Goal: Task Accomplishment & Management: Manage account settings

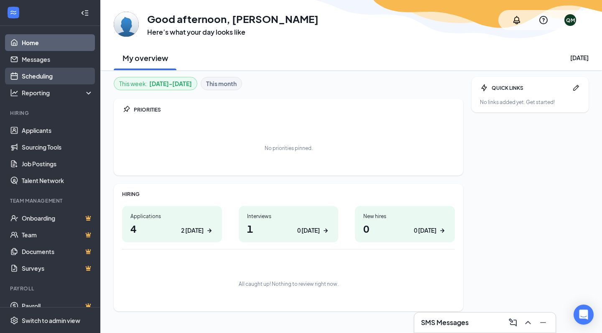
click at [43, 76] on link "Scheduling" at bounding box center [57, 76] width 71 height 17
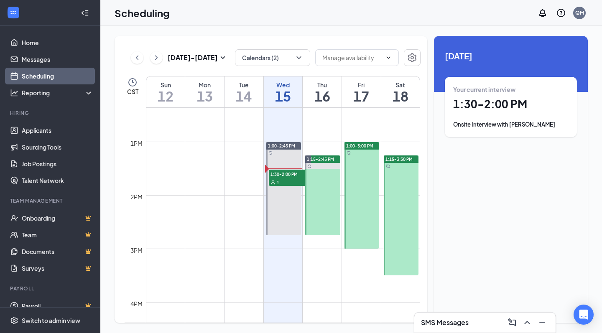
scroll to position [652, 0]
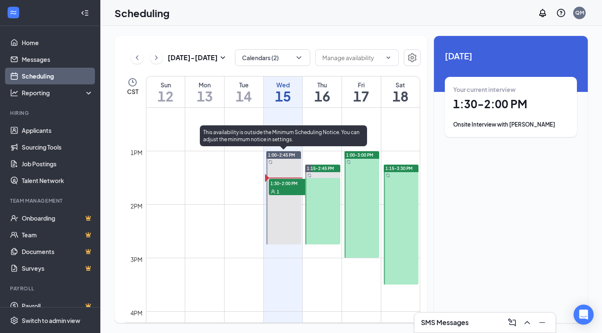
click at [281, 186] on span "1:30-2:00 PM" at bounding box center [290, 183] width 42 height 8
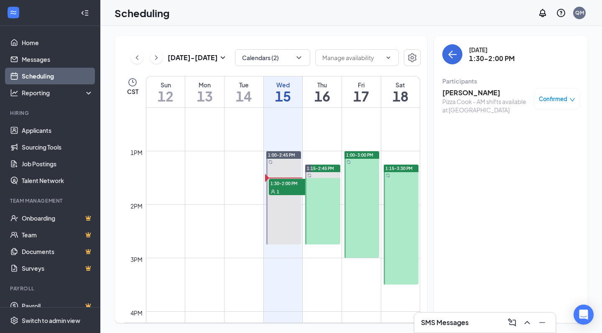
click at [483, 96] on h3 "[PERSON_NAME]" at bounding box center [486, 92] width 88 height 9
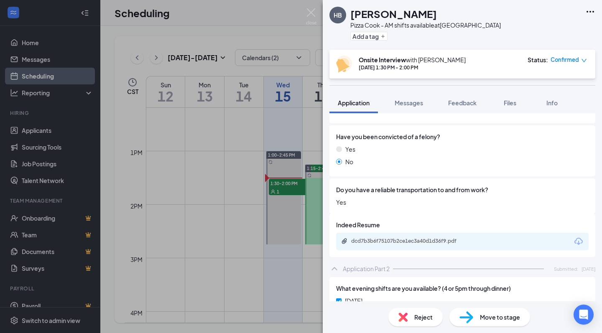
scroll to position [389, 0]
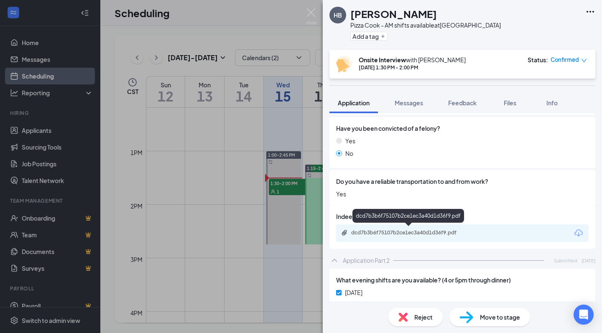
click at [390, 231] on div "dcd7b3b6f75107b2ce1ec3a40d1d36f9.pdf" at bounding box center [409, 232] width 117 height 7
click at [422, 230] on div "dcd7b3b6f75107b2ce1ec3a40d1d36f9.pdf" at bounding box center [409, 232] width 117 height 7
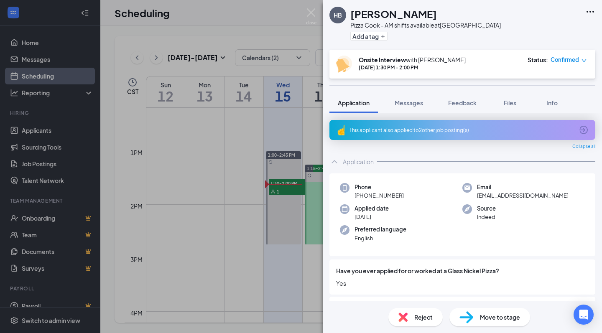
scroll to position [0, 0]
click at [511, 30] on div "HB [PERSON_NAME] Pizza Cook - AM shifts available at [GEOGRAPHIC_DATA] Add a tag" at bounding box center [461, 25] width 279 height 50
click at [514, 32] on div "HB [PERSON_NAME] Pizza Cook - AM shifts available at [GEOGRAPHIC_DATA] Add a tag" at bounding box center [461, 25] width 279 height 50
click at [221, 133] on div "HB [PERSON_NAME] Pizza Cook - AM shifts available at [GEOGRAPHIC_DATA] Add a ta…" at bounding box center [301, 166] width 602 height 333
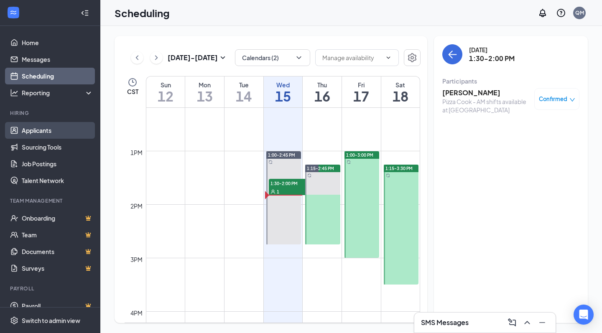
click at [39, 132] on link "Applicants" at bounding box center [57, 130] width 71 height 17
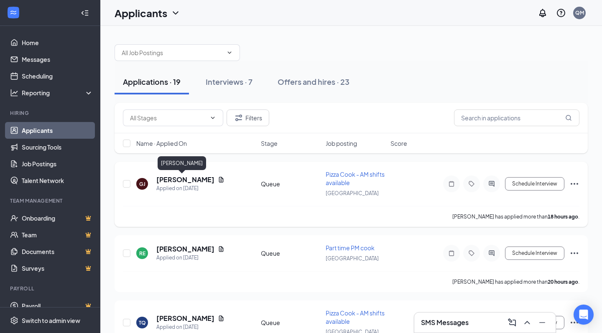
click at [167, 180] on h5 "[PERSON_NAME]" at bounding box center [185, 179] width 58 height 9
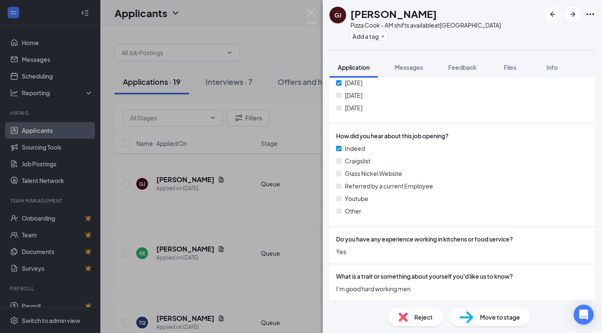
scroll to position [668, 0]
click at [313, 13] on img at bounding box center [311, 16] width 10 height 16
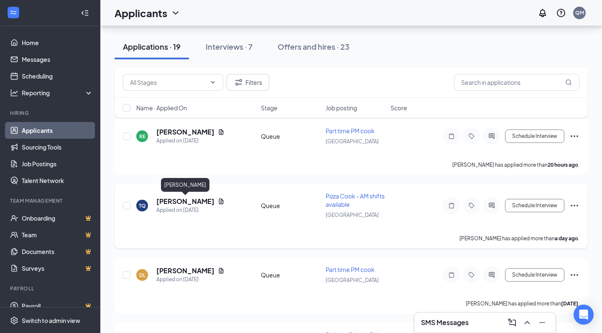
scroll to position [109, 0]
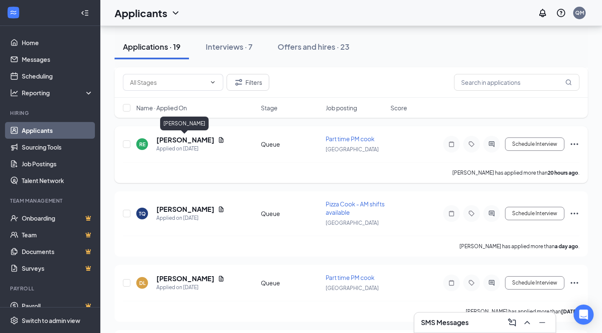
click at [183, 141] on h5 "[PERSON_NAME]" at bounding box center [185, 139] width 58 height 9
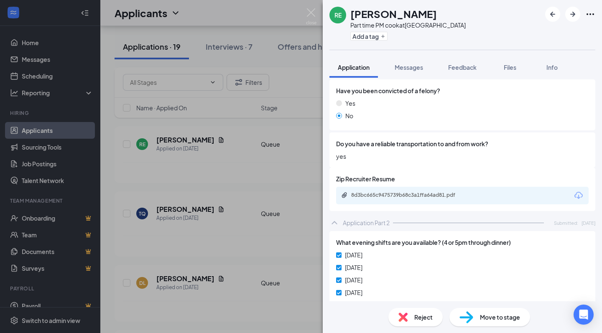
scroll to position [353, 0]
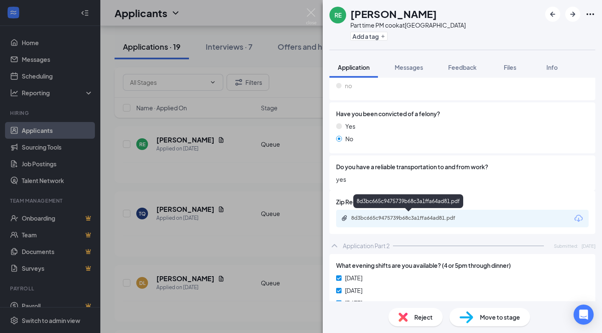
click at [416, 218] on div "8d3bc665c9475739b68c3a1ffa64ad81.pdf" at bounding box center [409, 218] width 117 height 7
click at [249, 124] on div "RE [PERSON_NAME] Part time PM cook at [GEOGRAPHIC_DATA] Add a tag Application M…" at bounding box center [301, 166] width 602 height 333
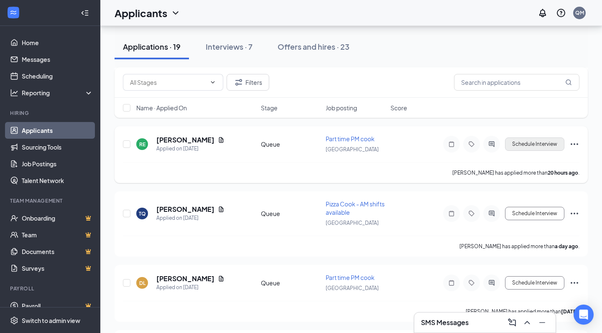
click at [526, 144] on button "Schedule Interview" at bounding box center [534, 143] width 59 height 13
type input "Onsite Interview (next stage)"
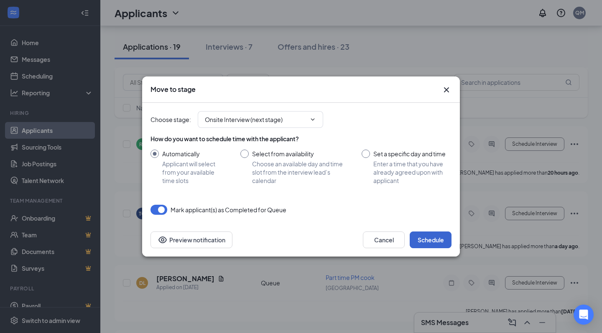
click at [427, 243] on button "Schedule" at bounding box center [430, 239] width 42 height 17
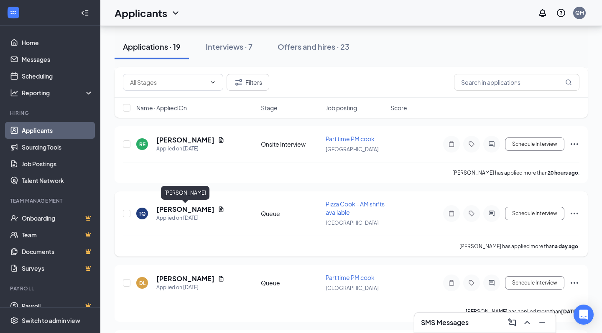
click at [176, 208] on h5 "[PERSON_NAME]" at bounding box center [185, 209] width 58 height 9
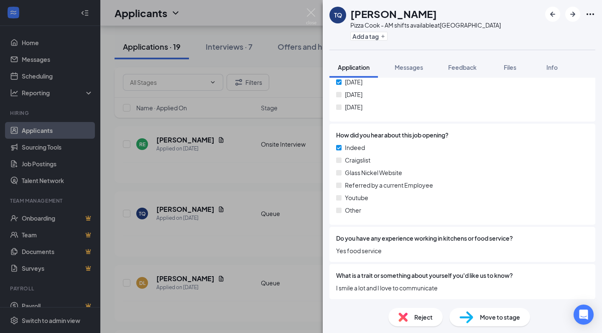
scroll to position [705, 0]
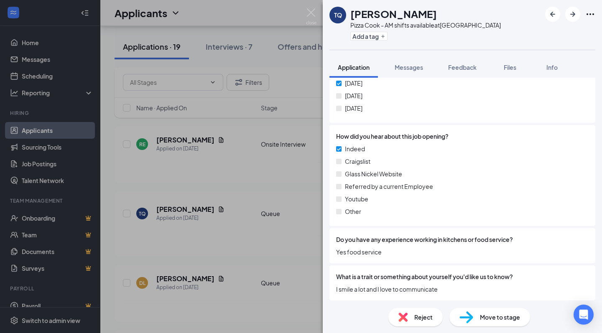
click at [229, 186] on div "TQ [PERSON_NAME] Pizza Cook - AM shifts available at [GEOGRAPHIC_DATA] Add a ta…" at bounding box center [301, 166] width 602 height 333
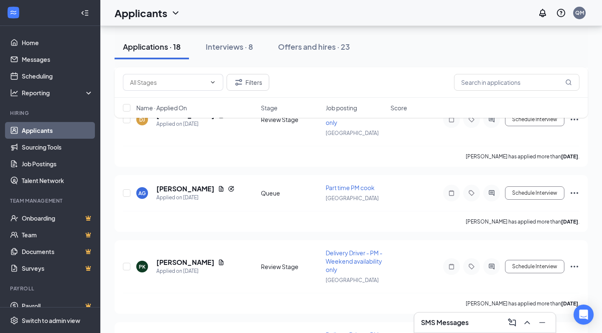
scroll to position [249, 0]
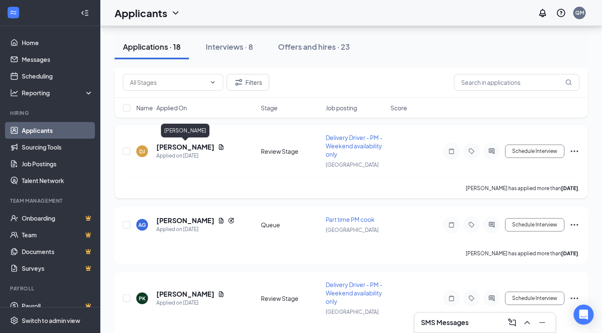
click at [177, 145] on h5 "[PERSON_NAME]" at bounding box center [185, 146] width 58 height 9
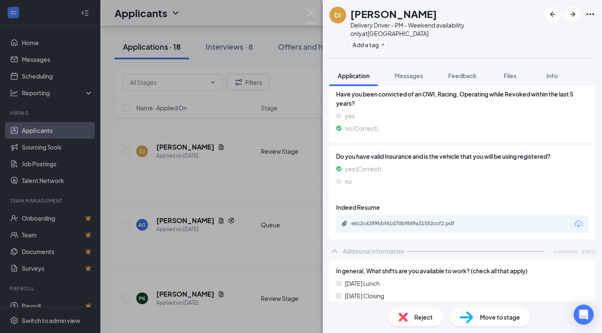
scroll to position [429, 0]
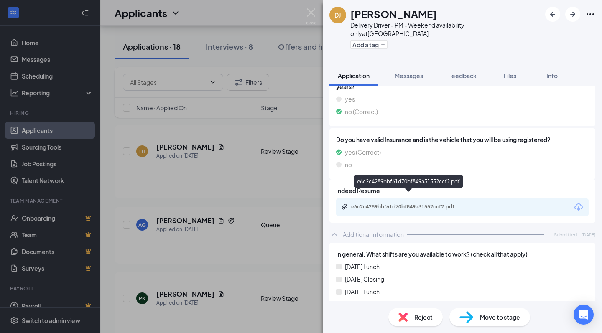
click at [404, 203] on div "e6c2c4289bbf61d70bf849a31552ccf2.pdf" at bounding box center [409, 206] width 117 height 7
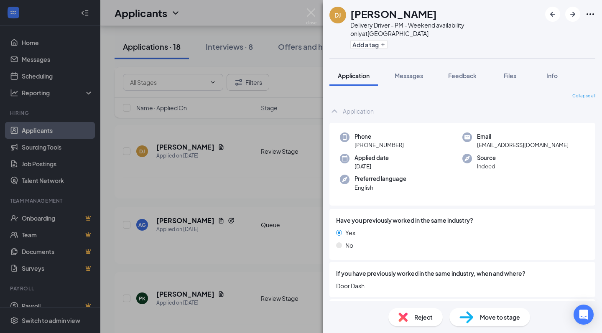
scroll to position [0, 0]
click at [247, 188] on div "DJ [PERSON_NAME] Delivery Driver - PM - Weekend availability only at [GEOGRAPHI…" at bounding box center [301, 166] width 602 height 333
